Goal: Transaction & Acquisition: Download file/media

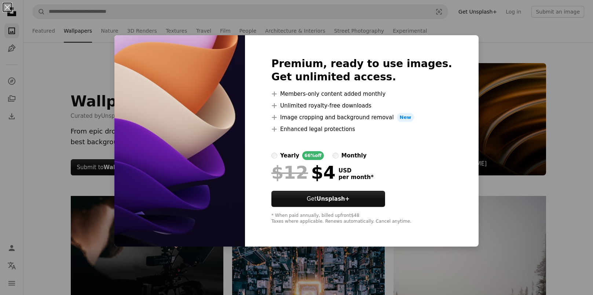
scroll to position [760, 0]
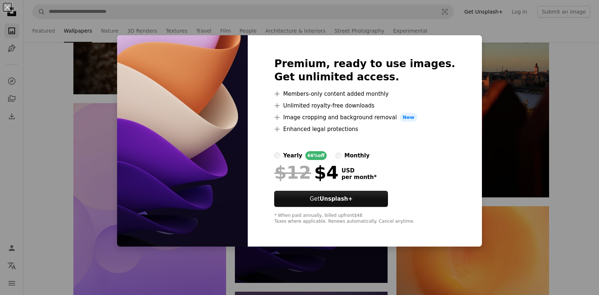
click at [516, 69] on div "An X shape Premium, ready to use images. Get unlimited access. A plus sign Memb…" at bounding box center [299, 147] width 599 height 295
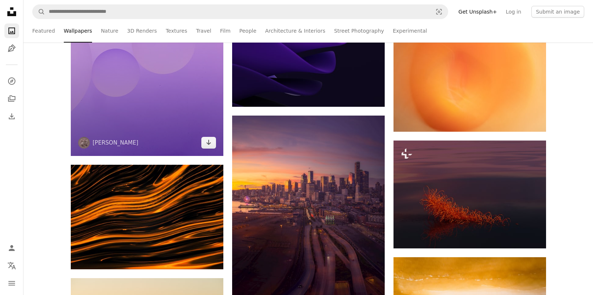
scroll to position [936, 0]
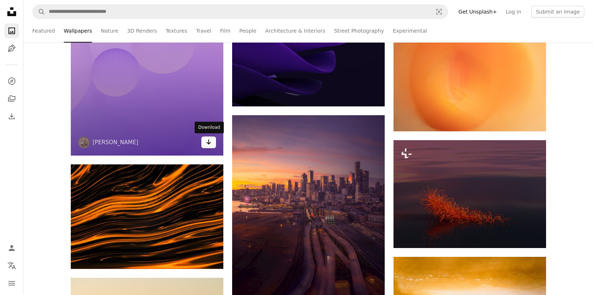
click at [204, 142] on link "Arrow pointing down" at bounding box center [208, 143] width 15 height 12
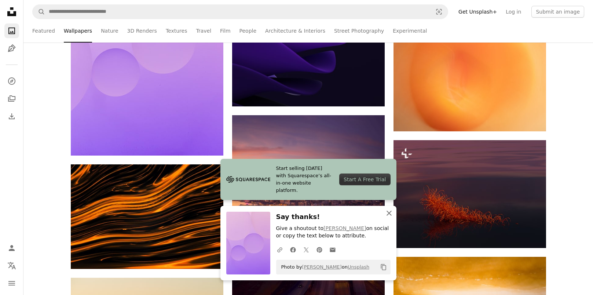
click at [386, 210] on icon "An X shape" at bounding box center [389, 213] width 9 height 9
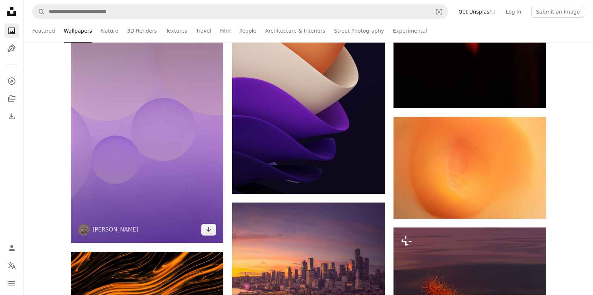
scroll to position [802, 0]
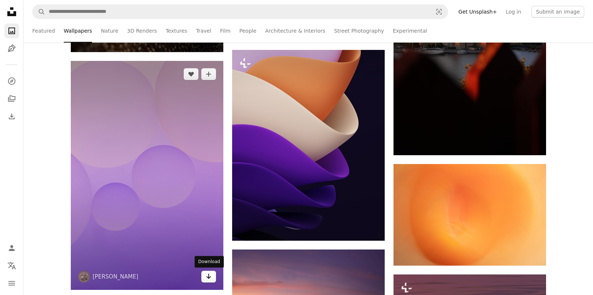
click at [210, 279] on icon "Arrow pointing down" at bounding box center [209, 276] width 6 height 9
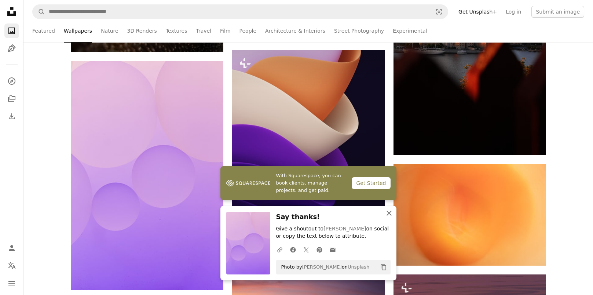
click at [388, 211] on icon "button" at bounding box center [389, 213] width 5 height 5
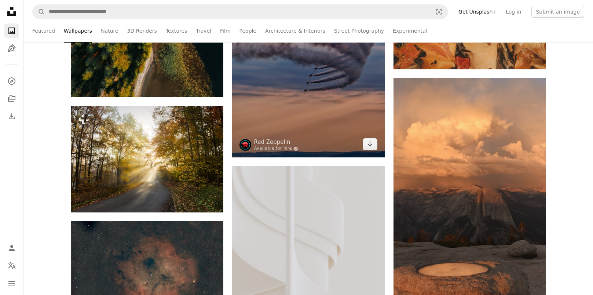
scroll to position [5519, 0]
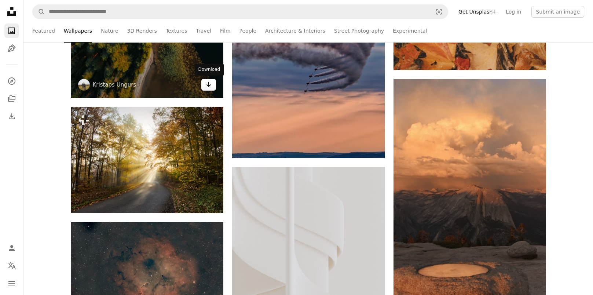
click at [205, 88] on link "Arrow pointing down" at bounding box center [208, 85] width 15 height 12
